Goal: Find specific page/section

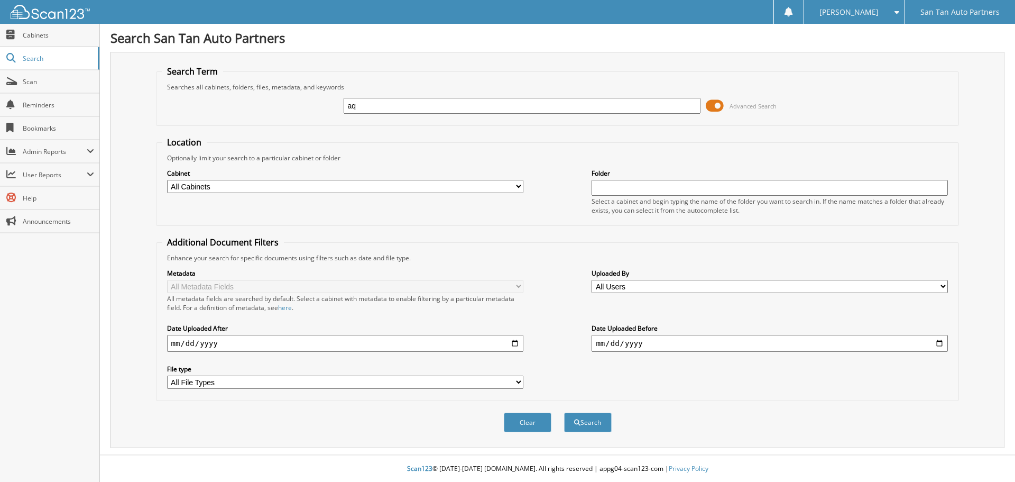
type input "a"
type input "A0925050"
click at [711, 104] on span at bounding box center [715, 106] width 18 height 16
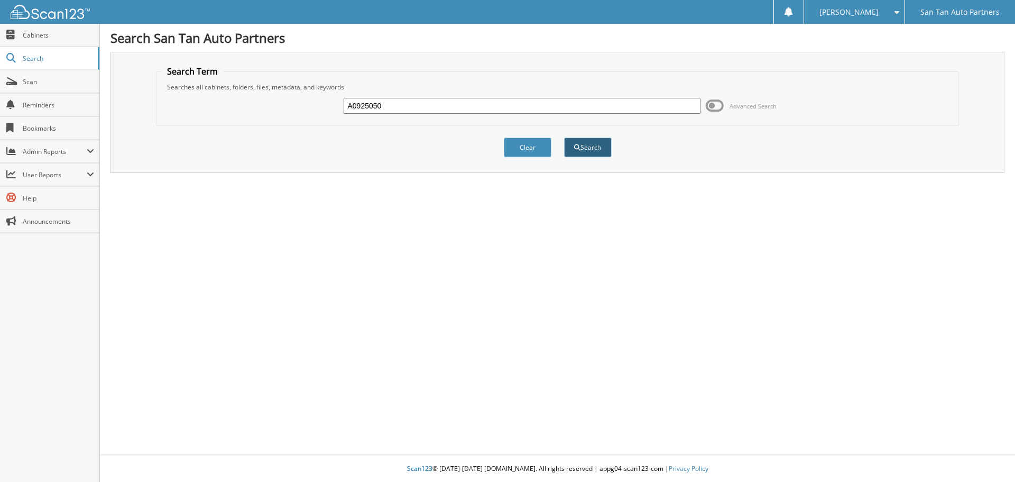
click at [591, 149] on button "Search" at bounding box center [588, 147] width 48 height 20
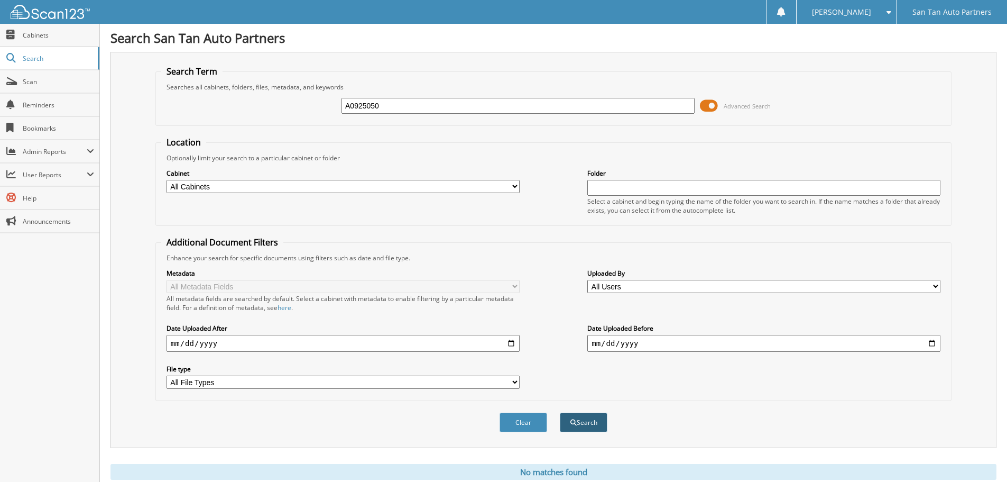
click at [589, 421] on button "Search" at bounding box center [584, 422] width 48 height 20
drag, startPoint x: 386, startPoint y: 107, endPoint x: 217, endPoint y: 124, distance: 170.0
click at [293, 118] on div "A0925050 Advanced Search" at bounding box center [553, 105] width 785 height 29
click at [532, 424] on button "Clear" at bounding box center [524, 422] width 48 height 20
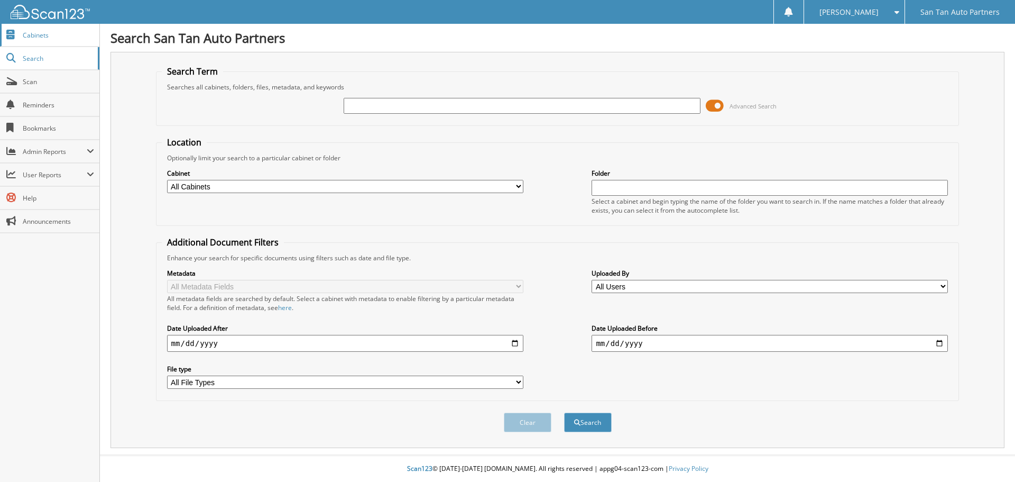
click at [61, 37] on span "Cabinets" at bounding box center [58, 35] width 71 height 9
